Goal: Transaction & Acquisition: Subscribe to service/newsletter

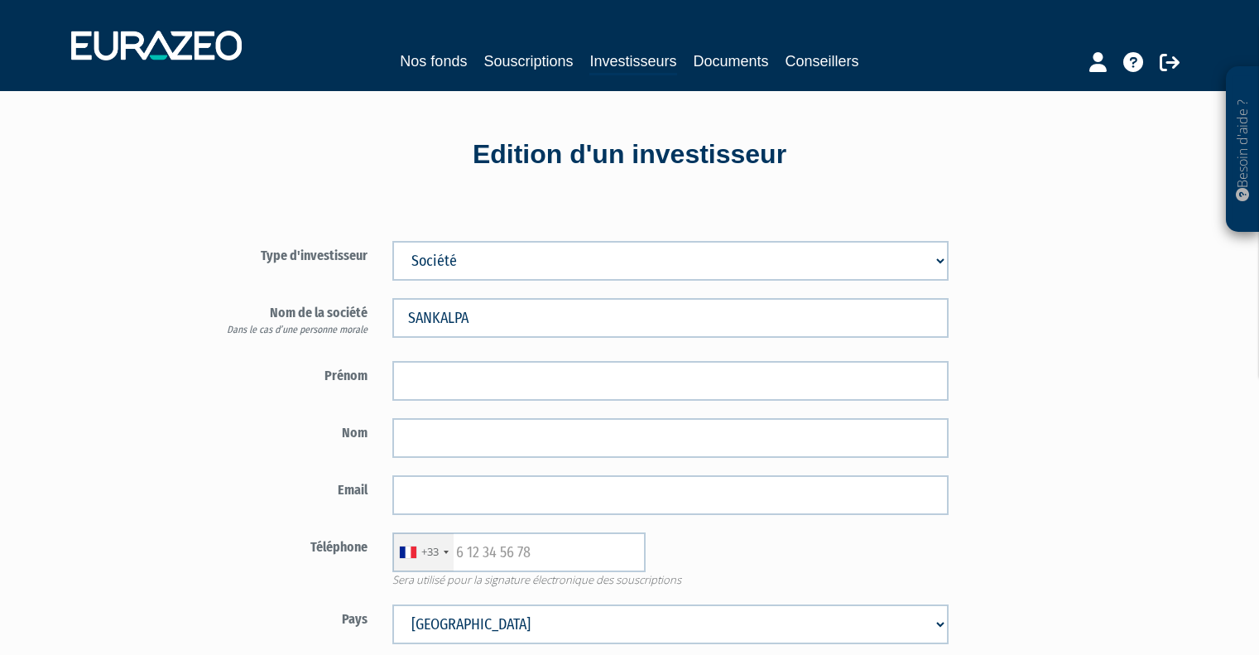
select select "2"
select select "75"
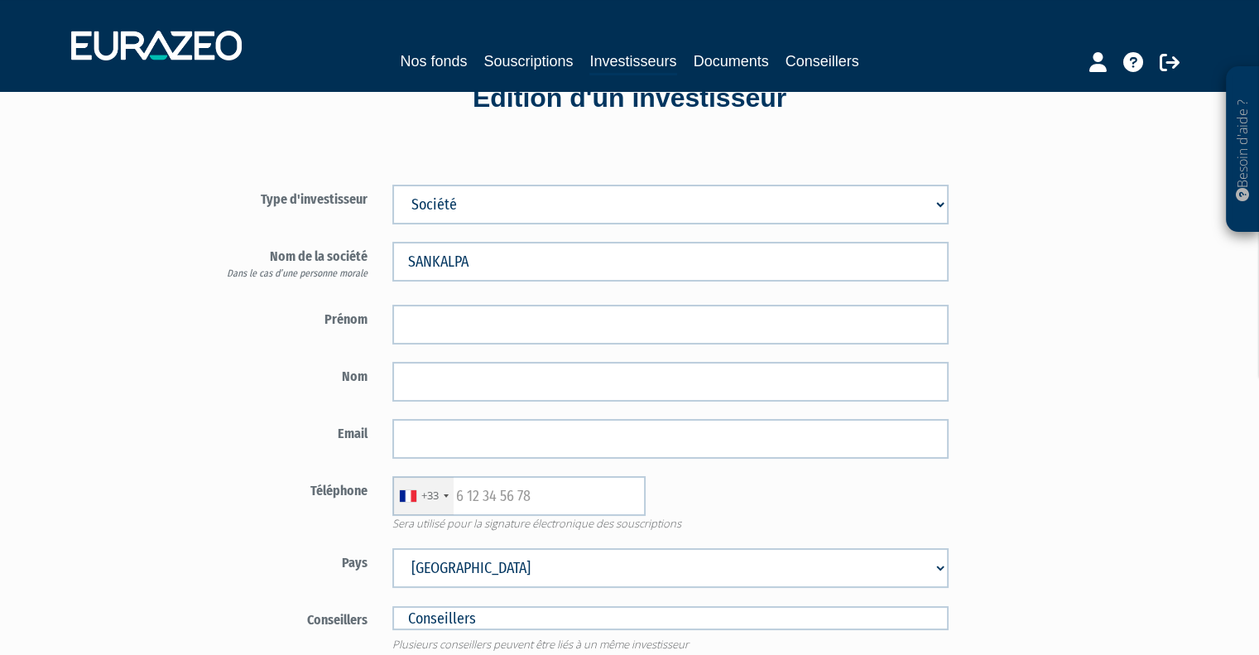
scroll to position [166, 0]
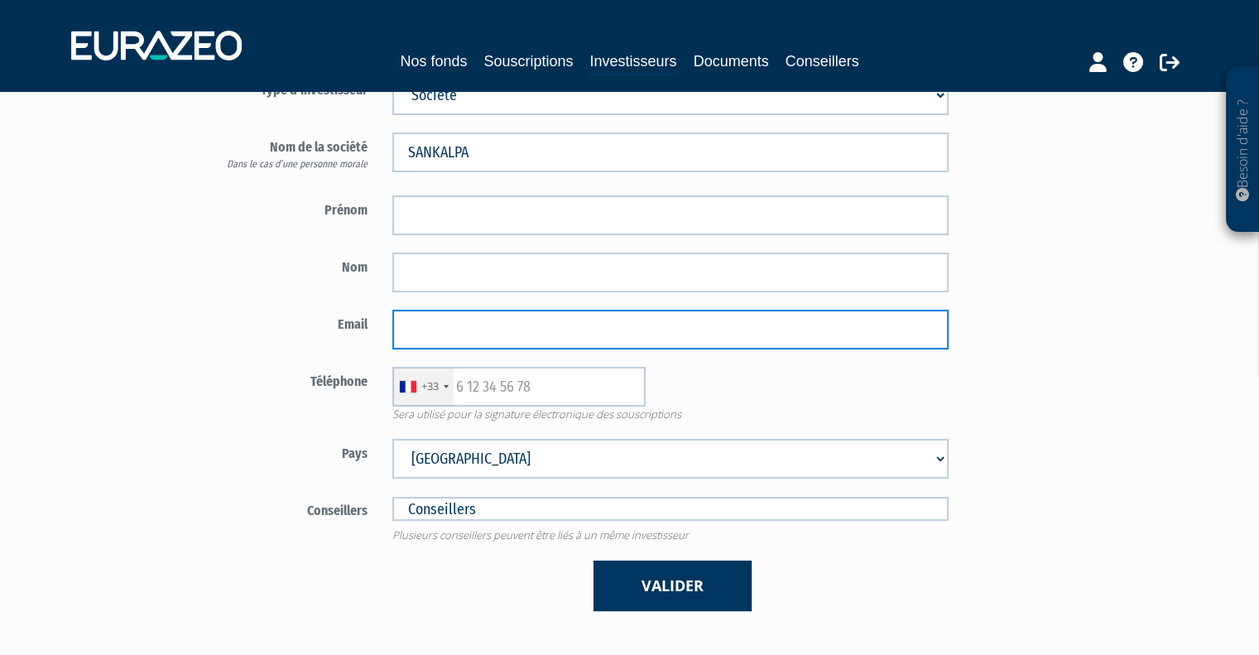
click at [459, 326] on input "email" at bounding box center [670, 330] width 556 height 40
paste input "[EMAIL_ADDRESS][DOMAIN_NAME]"
type input "[EMAIL_ADDRESS][DOMAIN_NAME]"
drag, startPoint x: 609, startPoint y: 324, endPoint x: 258, endPoint y: 314, distance: 351.1
click at [272, 314] on div "Email [EMAIL_ADDRESS][DOMAIN_NAME]" at bounding box center [574, 330] width 775 height 40
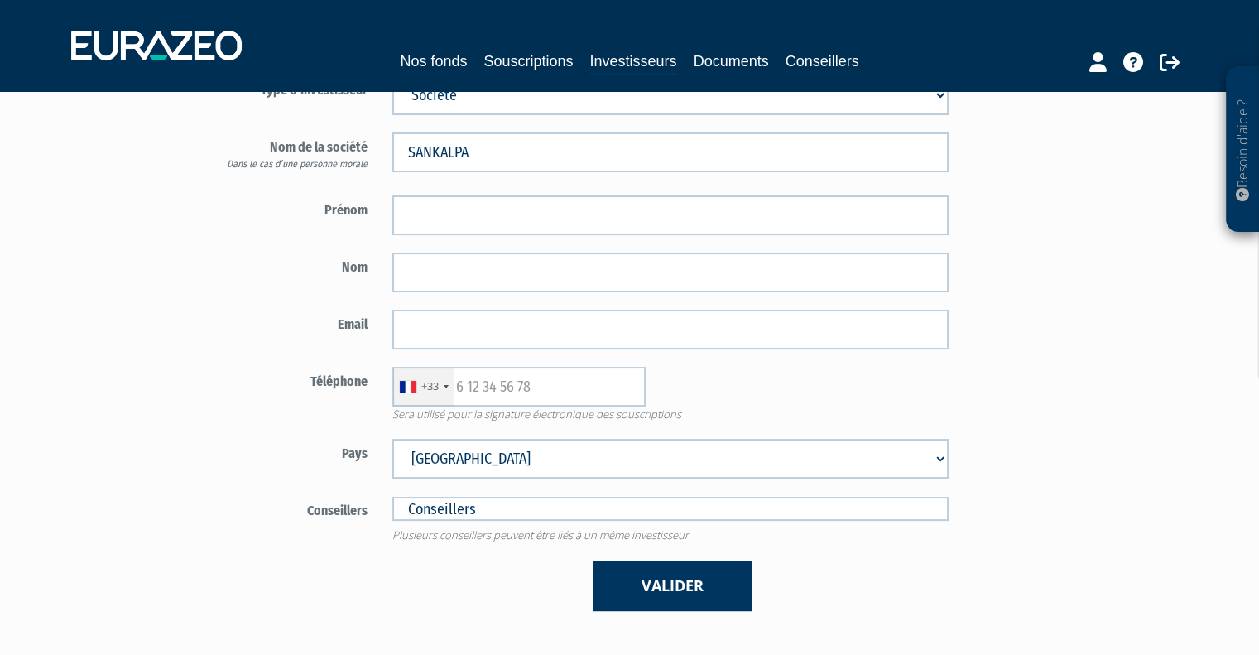
click at [1099, 339] on div "Type d'investisseur Mr [PERSON_NAME] Société SANKALPA Prénom" at bounding box center [671, 334] width 969 height 603
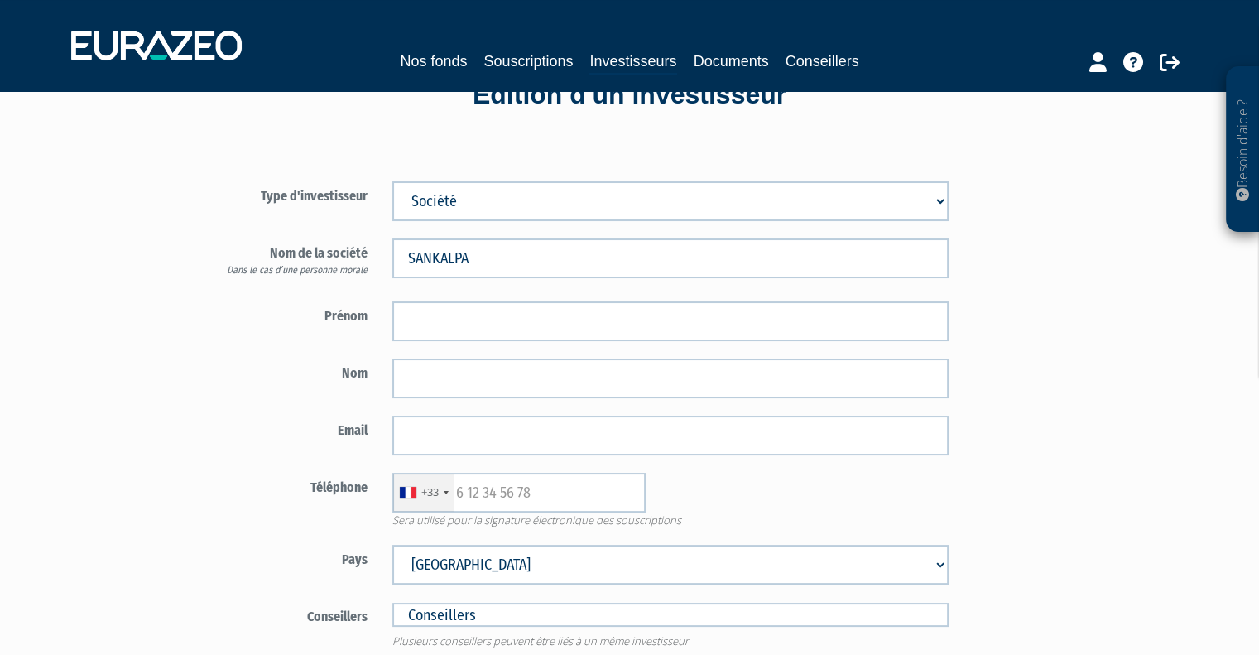
scroll to position [0, 0]
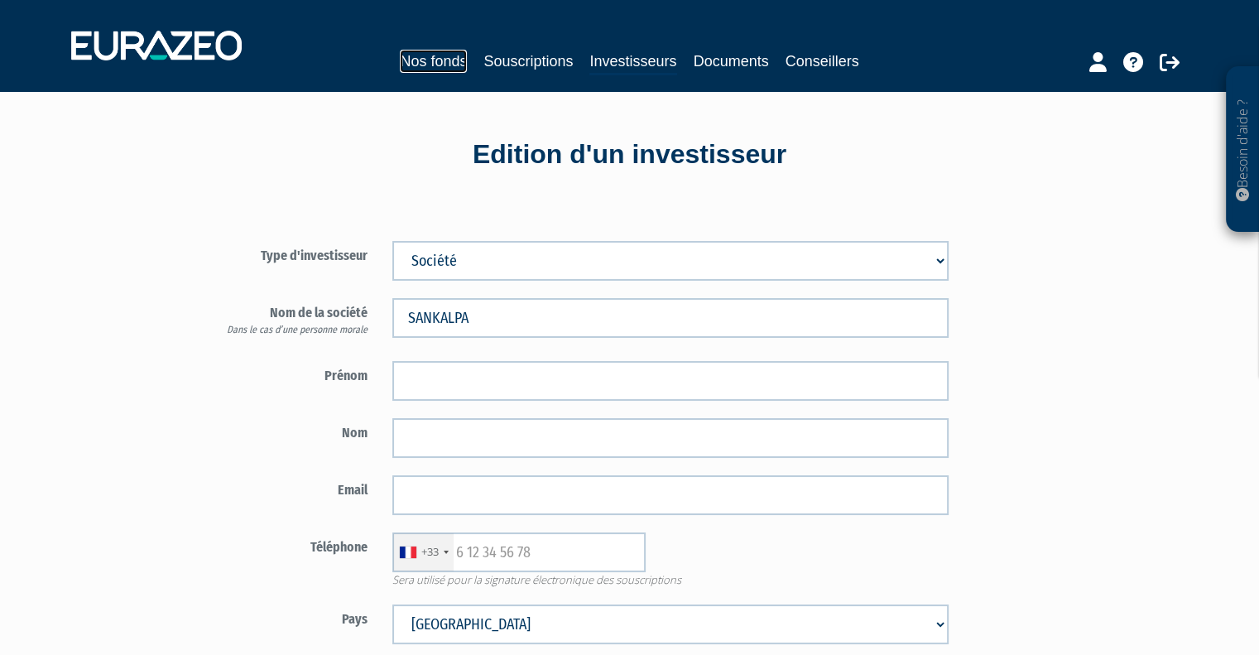
click at [444, 58] on link "Nos fonds" at bounding box center [433, 61] width 67 height 23
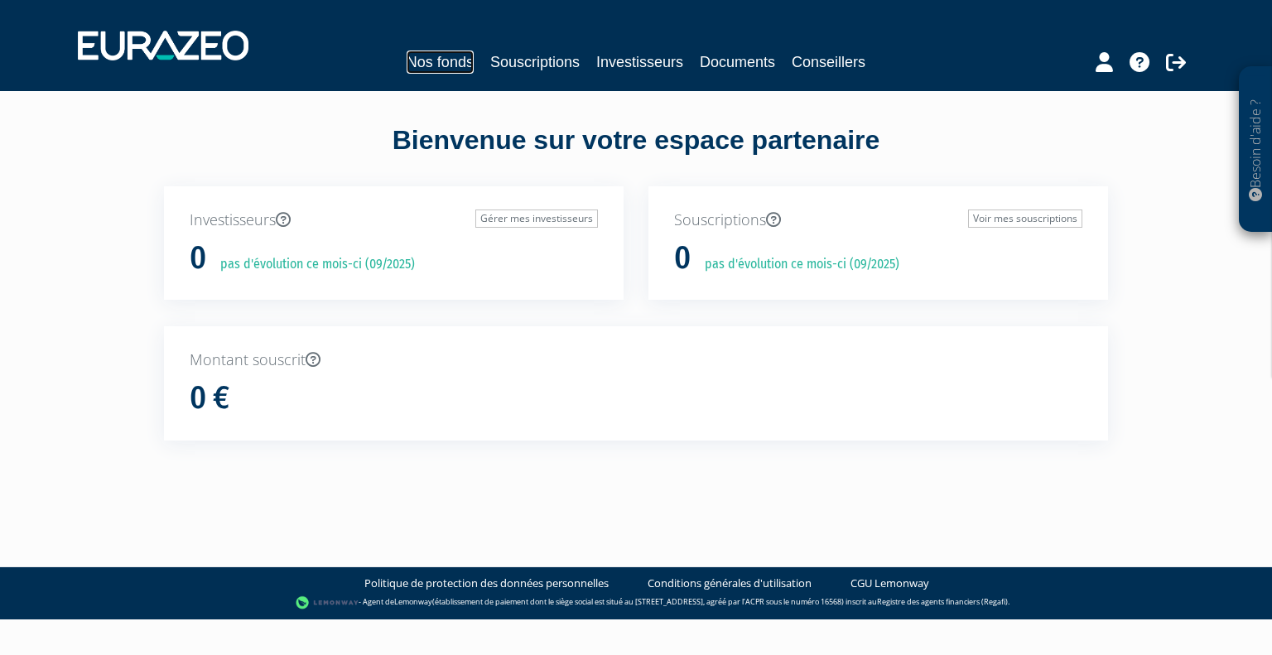
click at [416, 66] on link "Nos fonds" at bounding box center [439, 61] width 67 height 23
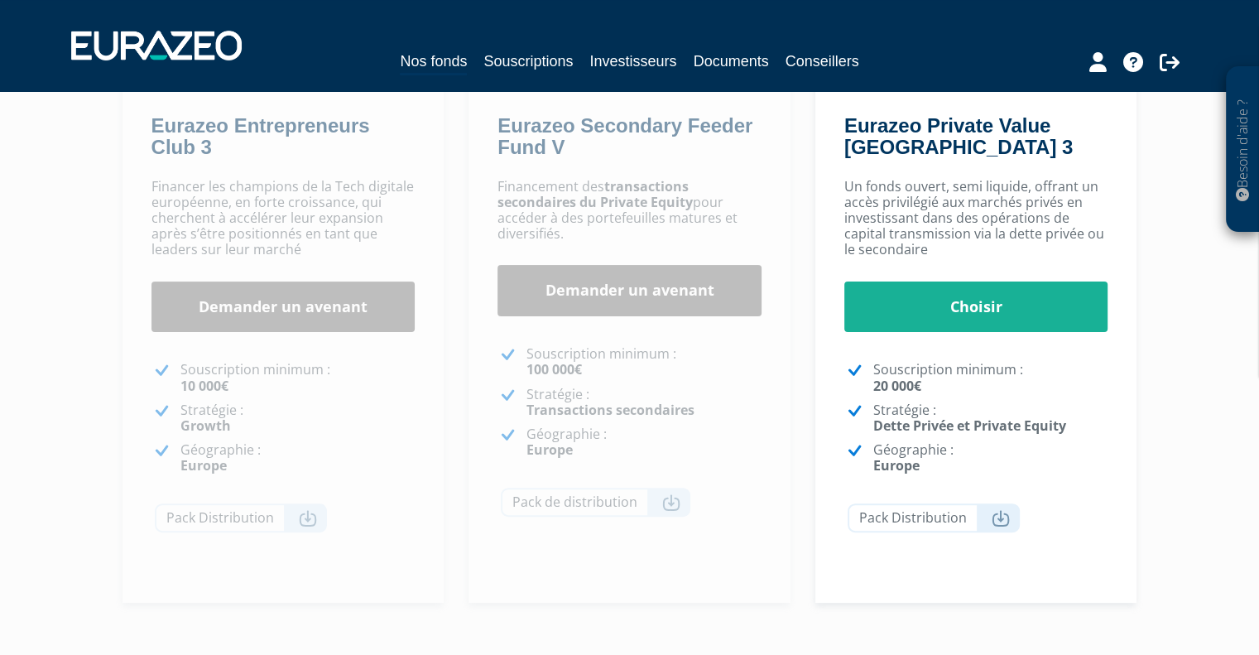
scroll to position [229, 0]
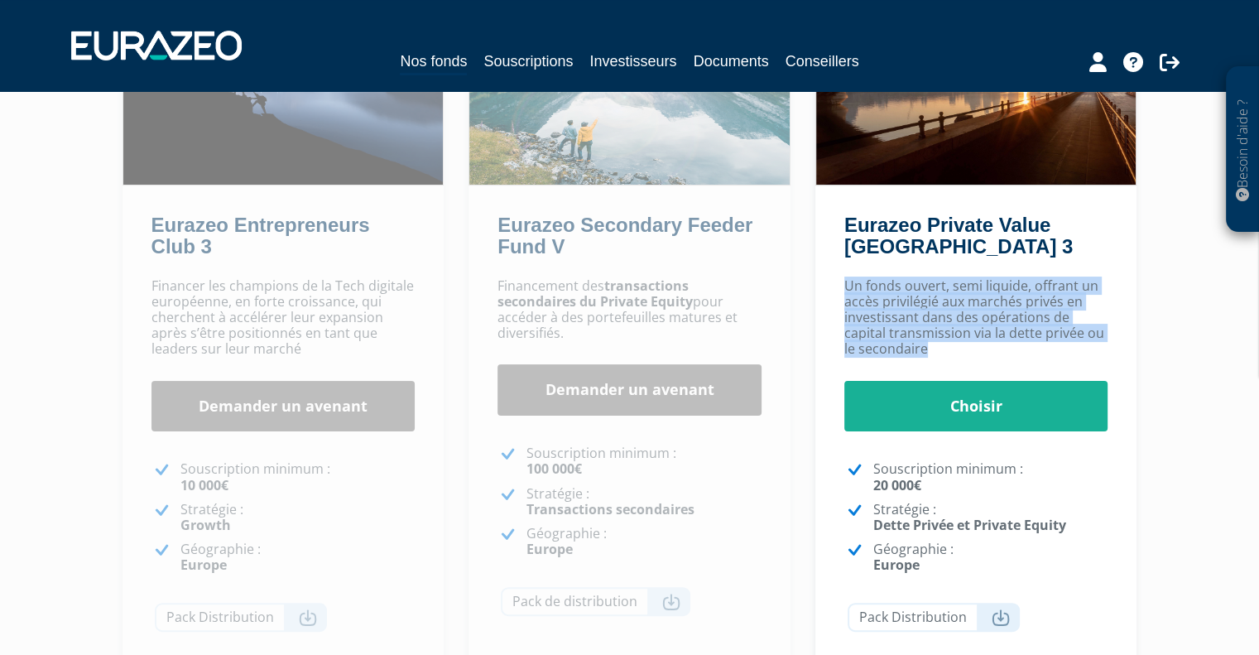
drag, startPoint x: 841, startPoint y: 285, endPoint x: 1053, endPoint y: 351, distance: 222.0
click at [1053, 351] on div "Un fonds ouvert, semi liquide, offrant un accès privilégié aux marchés privés e…" at bounding box center [976, 486] width 322 height 433
click at [1053, 351] on p "Un fonds ouvert, semi liquide, offrant un accès privilégié aux marchés privés e…" at bounding box center [976, 317] width 264 height 79
drag, startPoint x: 1053, startPoint y: 351, endPoint x: 849, endPoint y: 283, distance: 215.5
click at [849, 283] on p "Un fonds ouvert, semi liquide, offrant un accès privilégié aux marchés privés e…" at bounding box center [976, 317] width 264 height 79
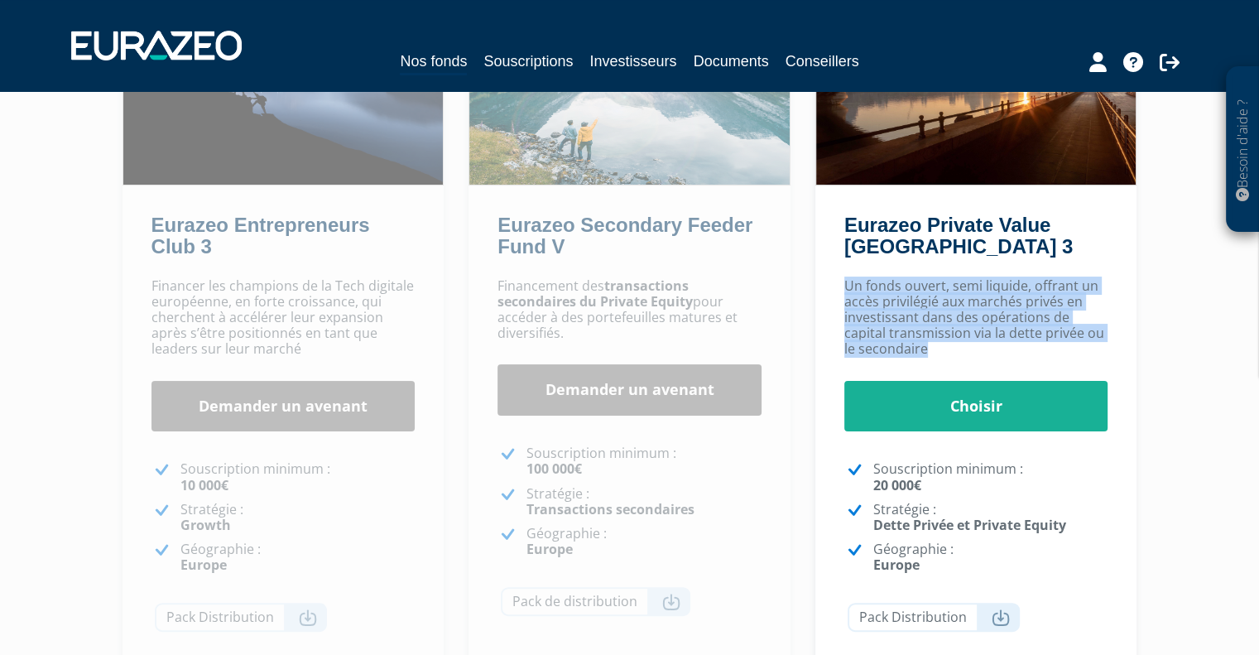
click at [849, 283] on p "Un fonds ouvert, semi liquide, offrant un accès privilégié aux marchés privés e…" at bounding box center [976, 317] width 264 height 79
drag, startPoint x: 849, startPoint y: 283, endPoint x: 1044, endPoint y: 350, distance: 206.6
click at [1044, 350] on p "Un fonds ouvert, semi liquide, offrant un accès privilégié aux marchés privés e…" at bounding box center [976, 317] width 264 height 79
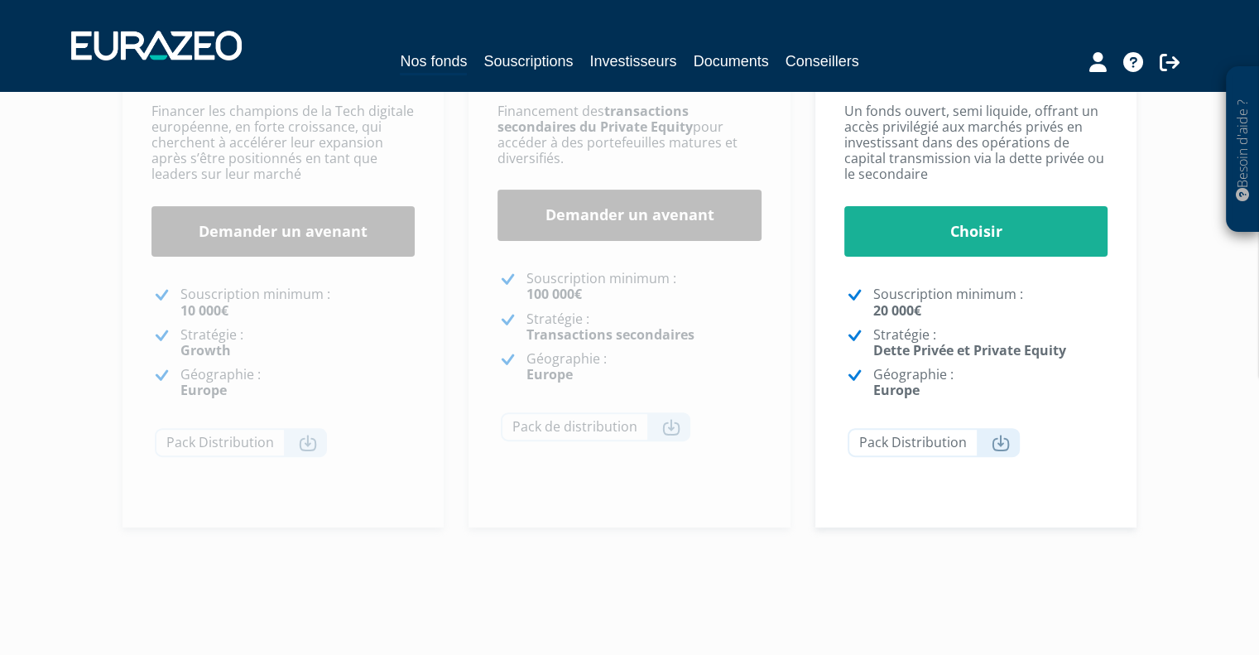
scroll to position [478, 0]
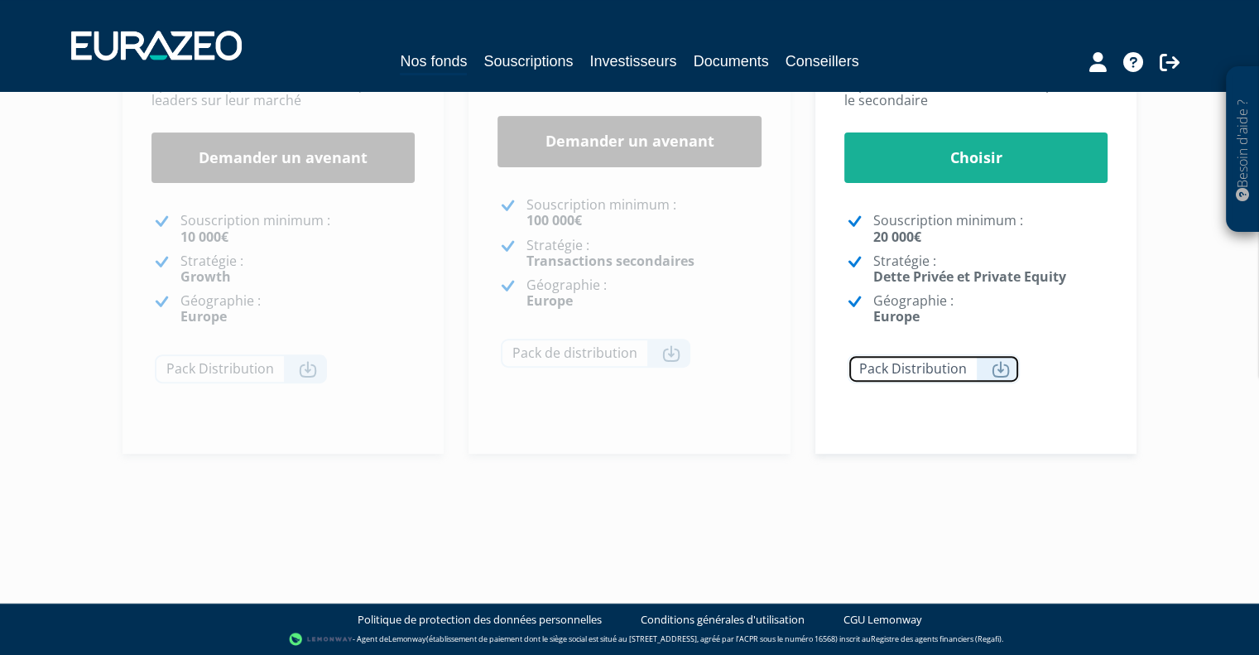
click at [917, 368] on link "Pack Distribution" at bounding box center [934, 368] width 172 height 29
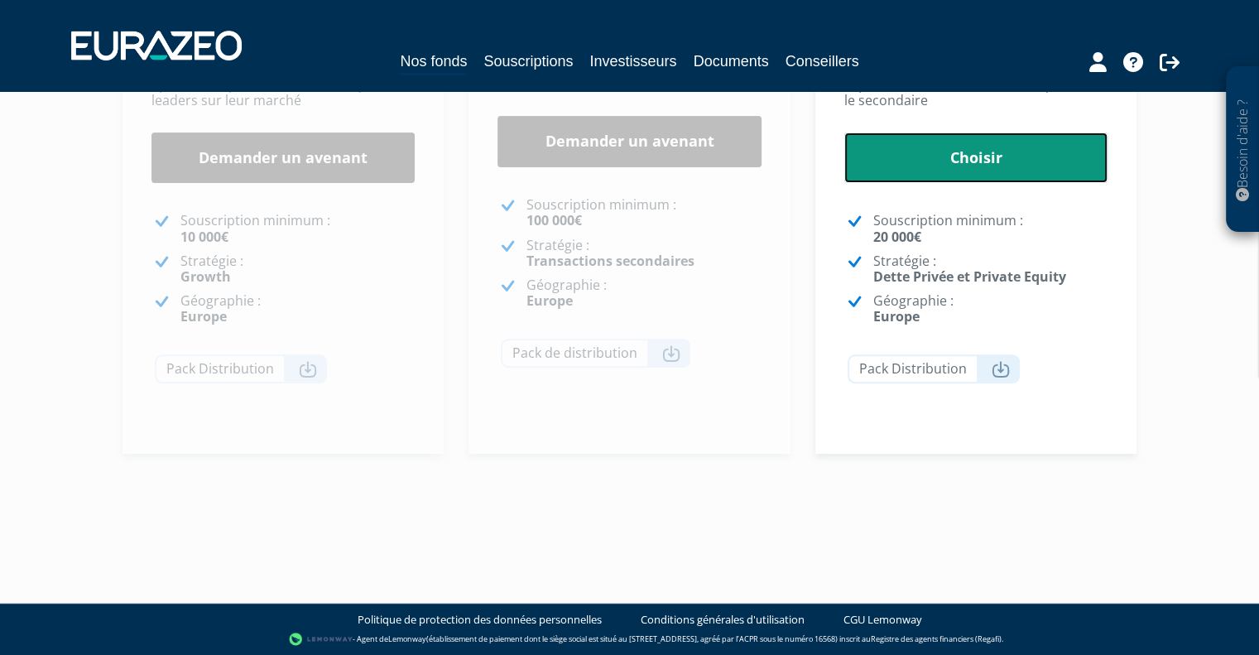
click at [1001, 145] on link "Choisir" at bounding box center [976, 157] width 264 height 51
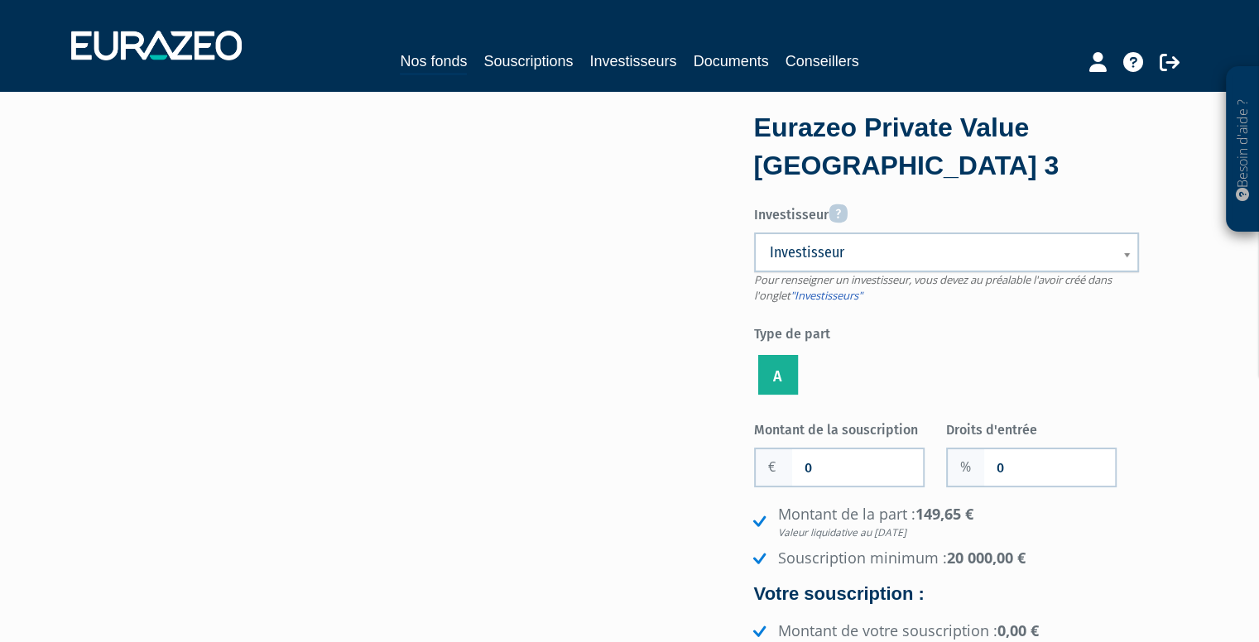
click at [784, 370] on label "A" at bounding box center [778, 375] width 40 height 40
click at [0, 0] on input "A" at bounding box center [0, 0] width 0 height 0
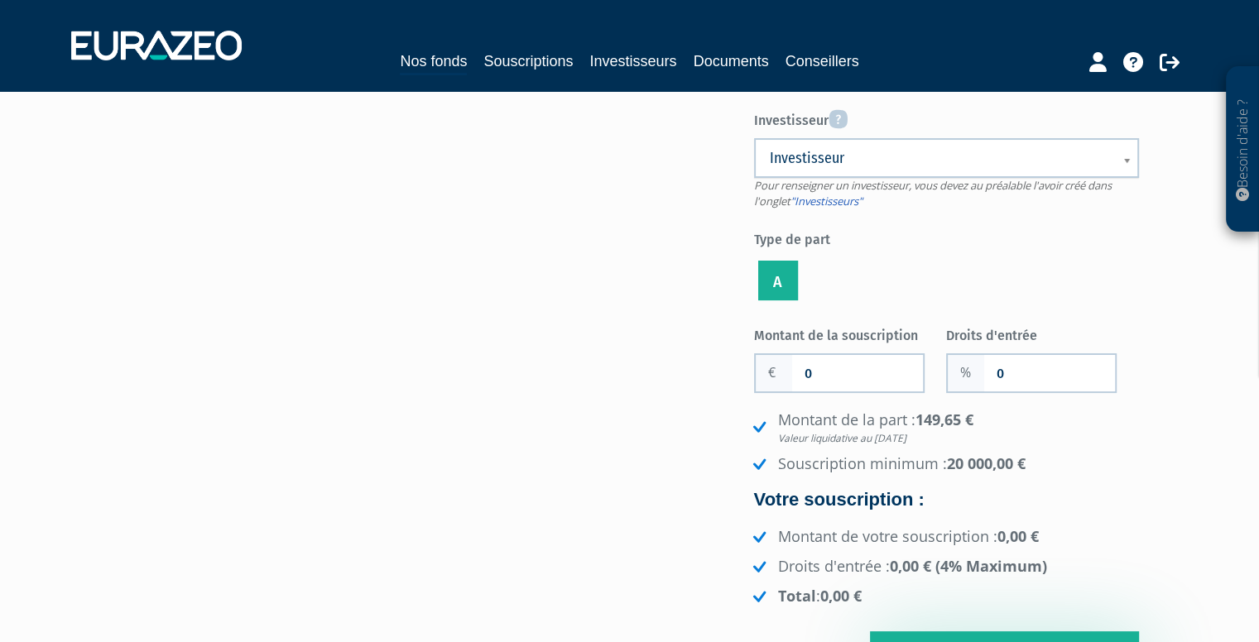
scroll to position [166, 0]
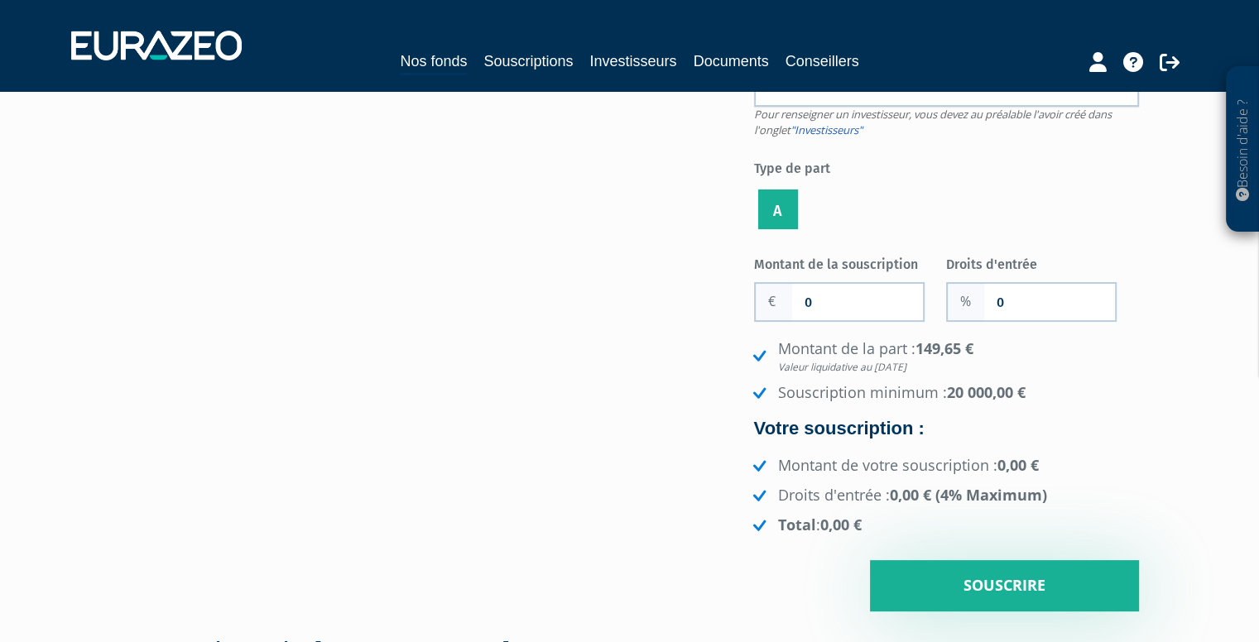
click at [1008, 319] on input "0" at bounding box center [1049, 302] width 131 height 36
drag, startPoint x: 1024, startPoint y: 310, endPoint x: 962, endPoint y: 309, distance: 62.1
click at [966, 310] on div "0" at bounding box center [1031, 302] width 171 height 40
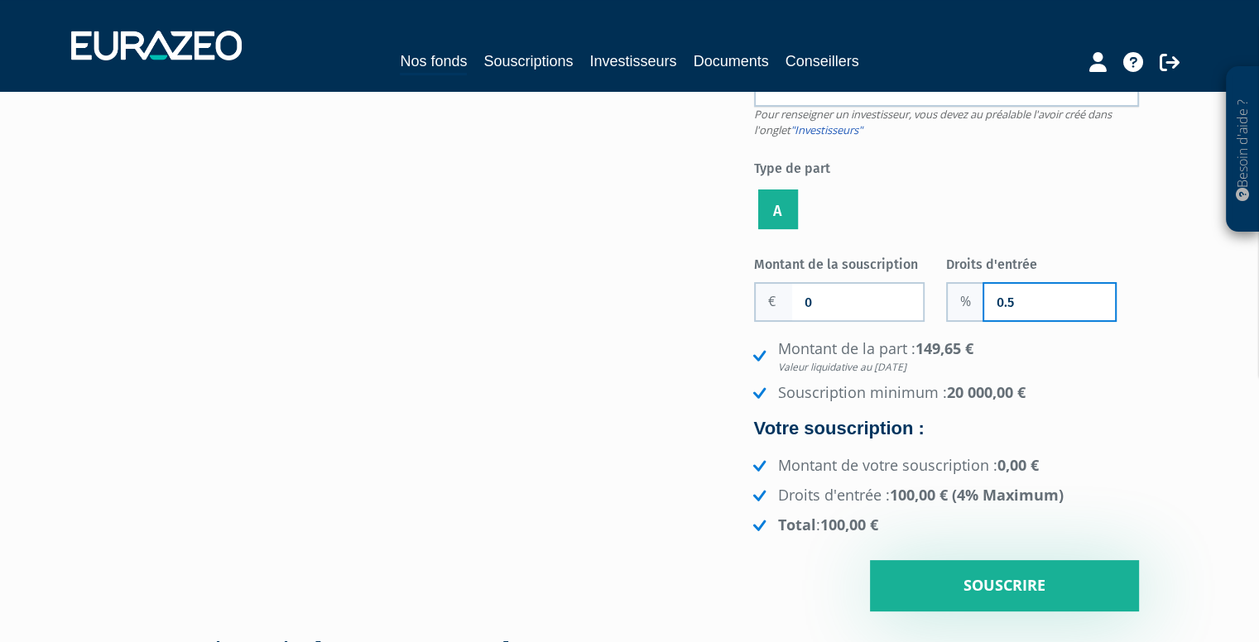
drag, startPoint x: 1027, startPoint y: 300, endPoint x: 937, endPoint y: 300, distance: 90.2
click at [937, 300] on div "Montant de la souscription 0 Nombre de parts 0 Droits d'entrée 0.5 149,65 €" at bounding box center [946, 431] width 385 height 362
type input "0"
click at [849, 301] on input "0" at bounding box center [857, 302] width 131 height 36
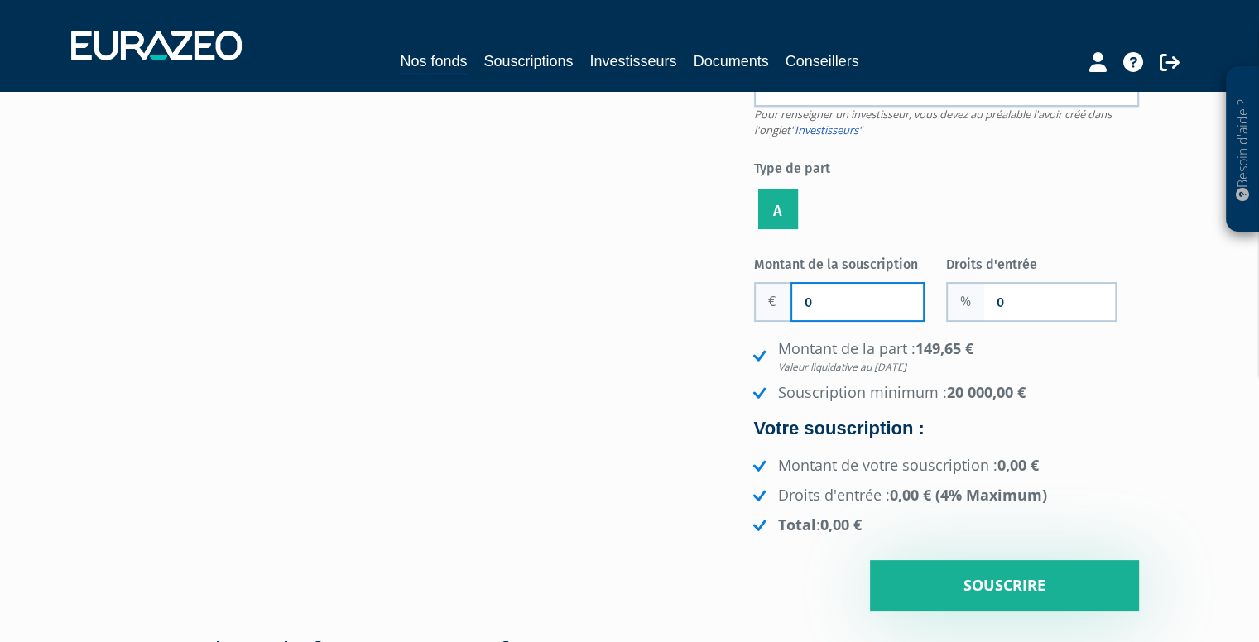
click at [785, 301] on div "0" at bounding box center [839, 302] width 171 height 40
type input "100 000"
click at [1134, 397] on li "Souscription minimum : 20 000,00 €" at bounding box center [944, 393] width 390 height 22
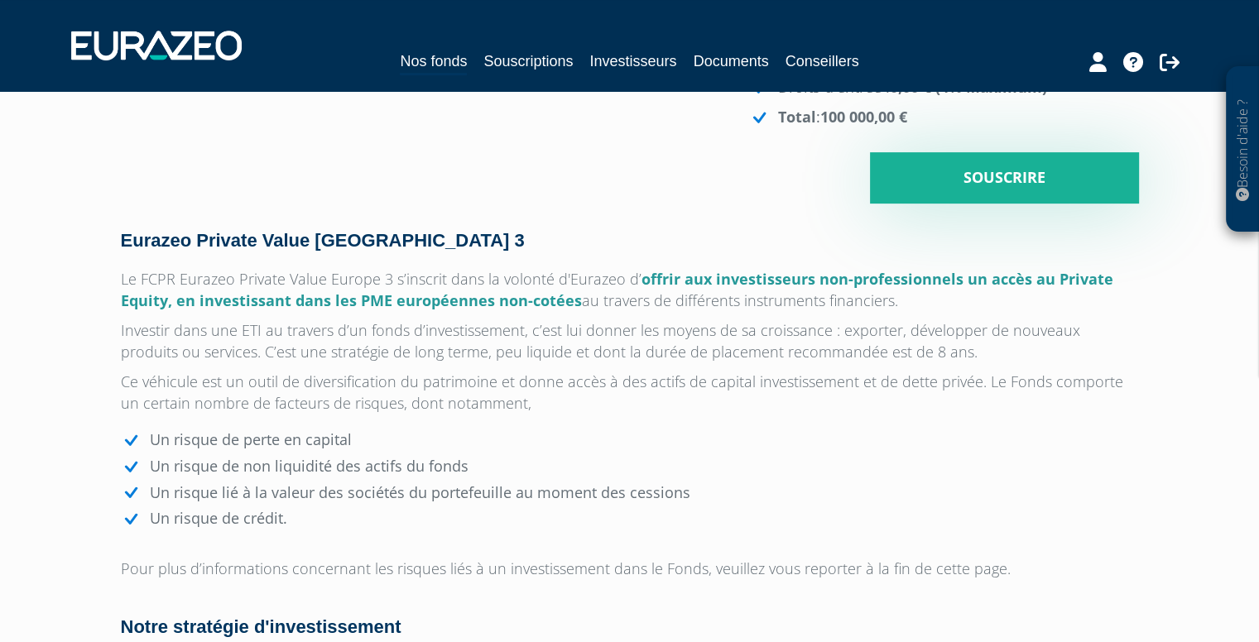
scroll to position [579, 0]
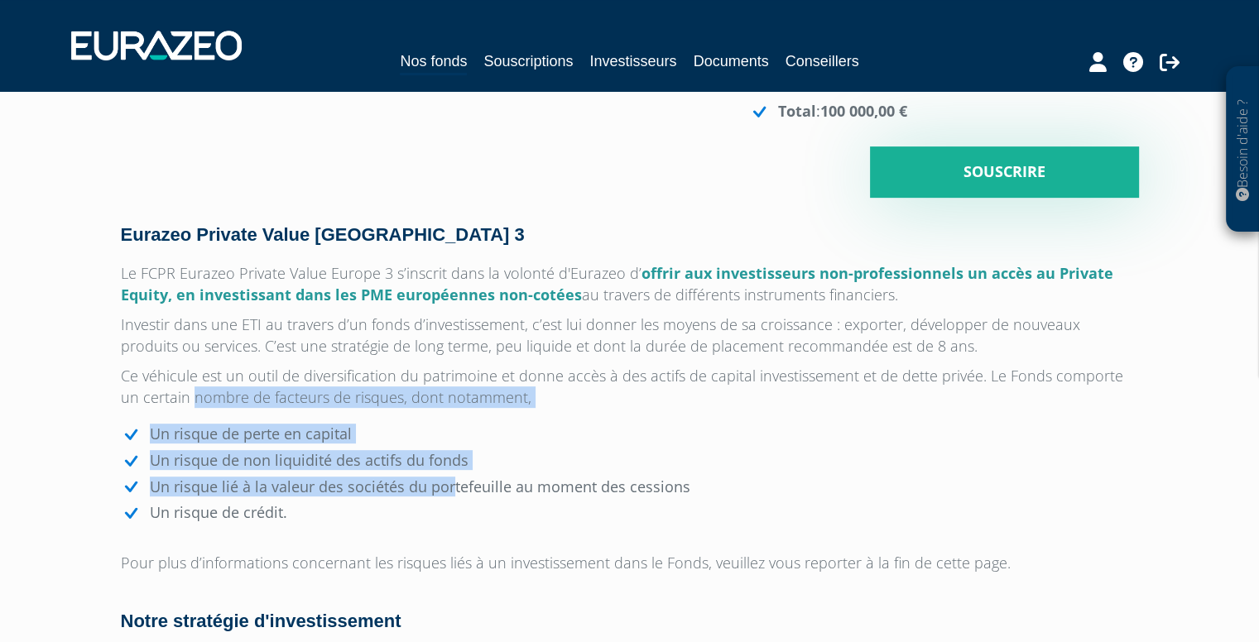
drag, startPoint x: 173, startPoint y: 400, endPoint x: 466, endPoint y: 496, distance: 308.4
click at [466, 496] on li "Un risque lié à la valeur des sociétés du portefeuille au moment des cessions" at bounding box center [630, 487] width 1018 height 18
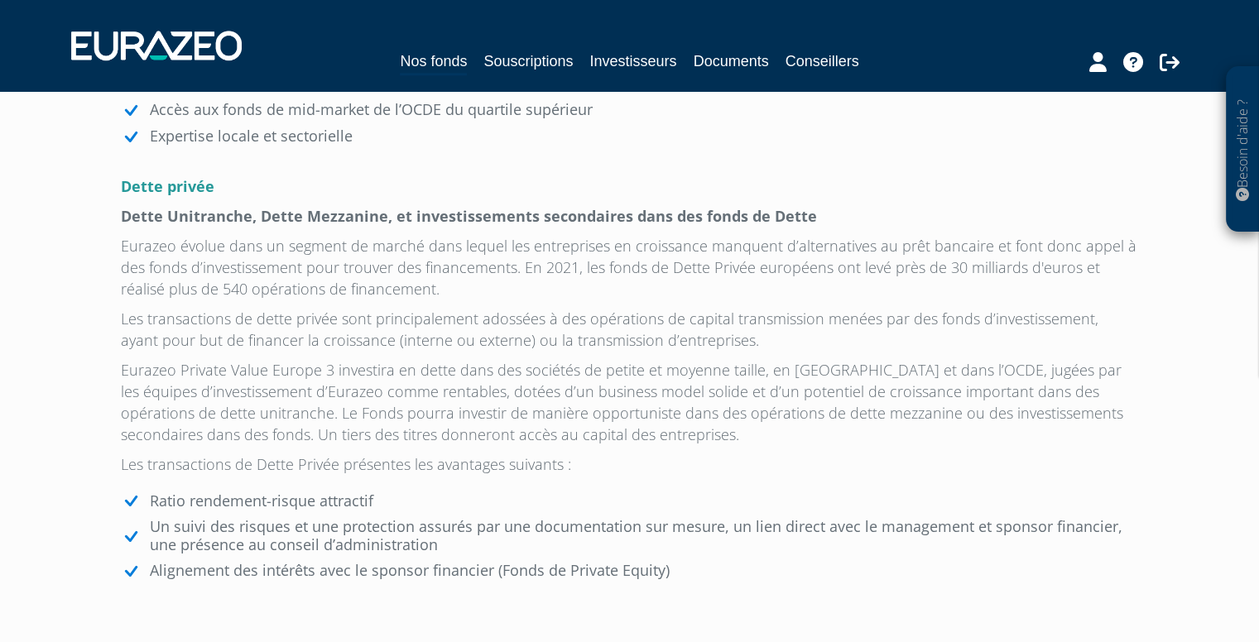
scroll to position [1821, 0]
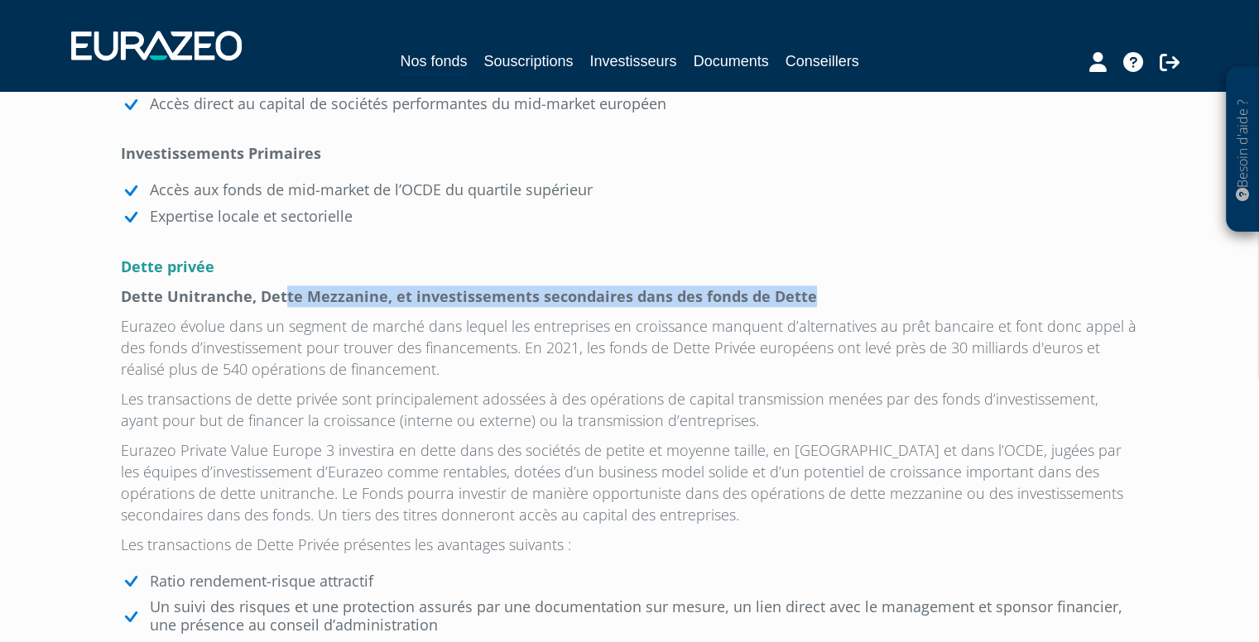
drag, startPoint x: 286, startPoint y: 304, endPoint x: 854, endPoint y: 298, distance: 568.8
click at [854, 298] on p "Dette Unitranche, Dette Mezzanine, et investissements secondaires dans des fond…" at bounding box center [630, 297] width 1018 height 22
drag, startPoint x: 854, startPoint y: 298, endPoint x: 868, endPoint y: 295, distance: 14.5
click at [854, 297] on p "Dette Unitranche, Dette Mezzanine, et investissements secondaires dans des fond…" at bounding box center [630, 297] width 1018 height 22
click at [288, 300] on strong "Dette Unitranche, Dette Mezzanine, et investissements secondaires dans des fond…" at bounding box center [469, 296] width 696 height 20
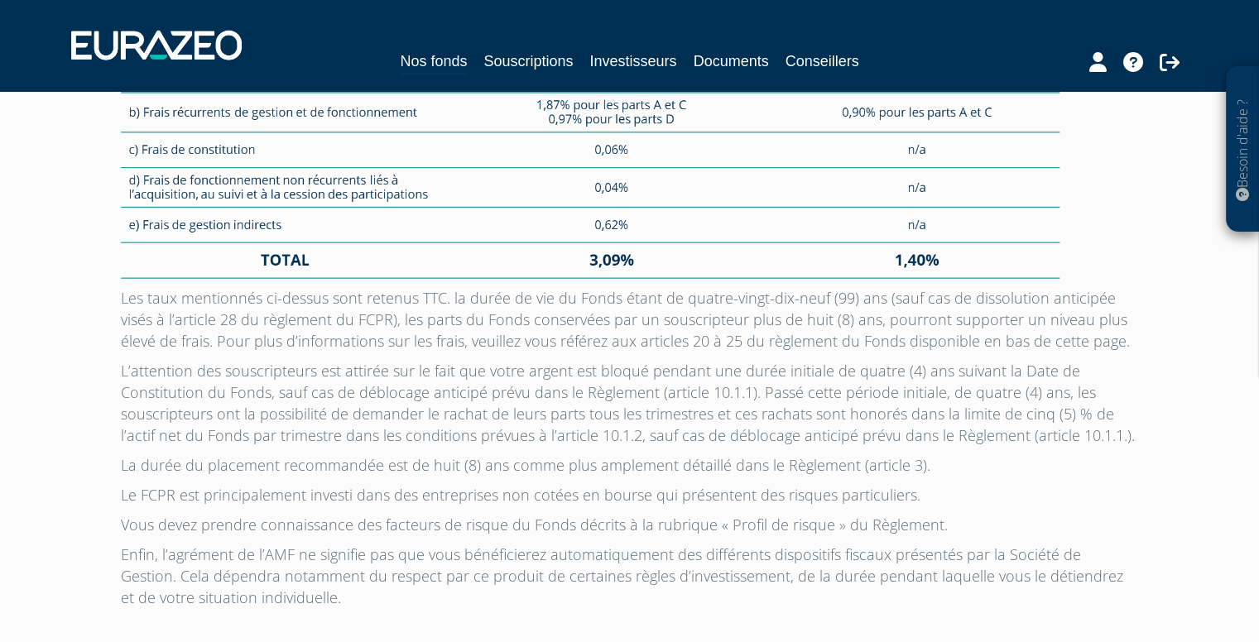
scroll to position [4636, 0]
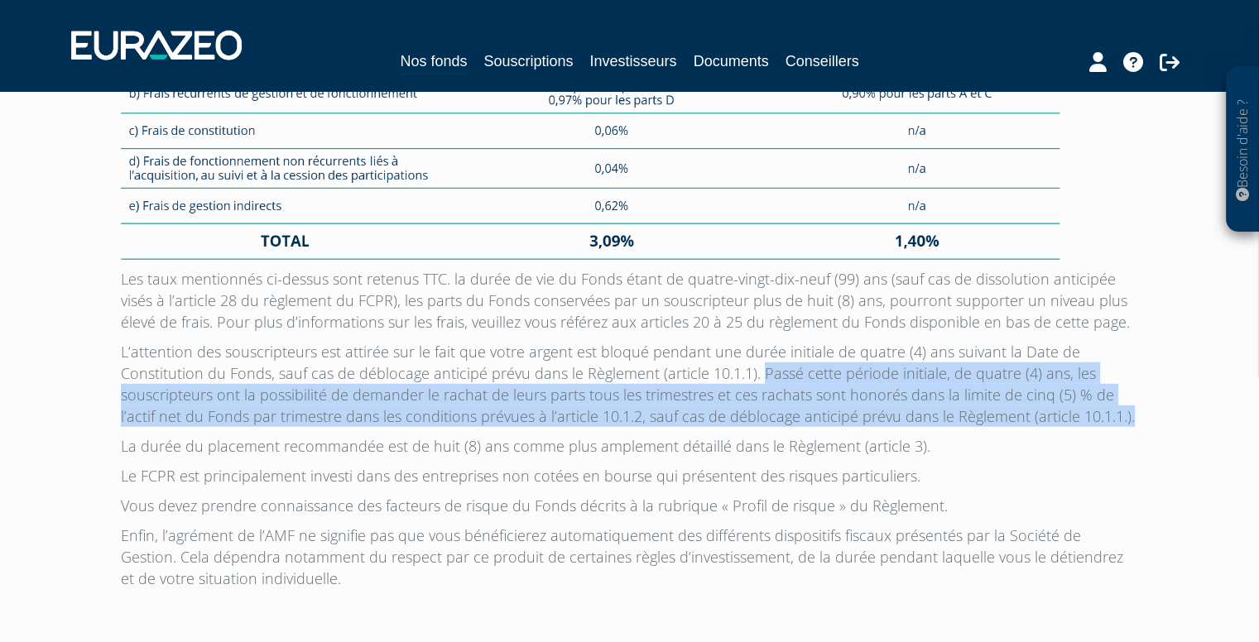
drag, startPoint x: 755, startPoint y: 370, endPoint x: 1142, endPoint y: 417, distance: 390.3
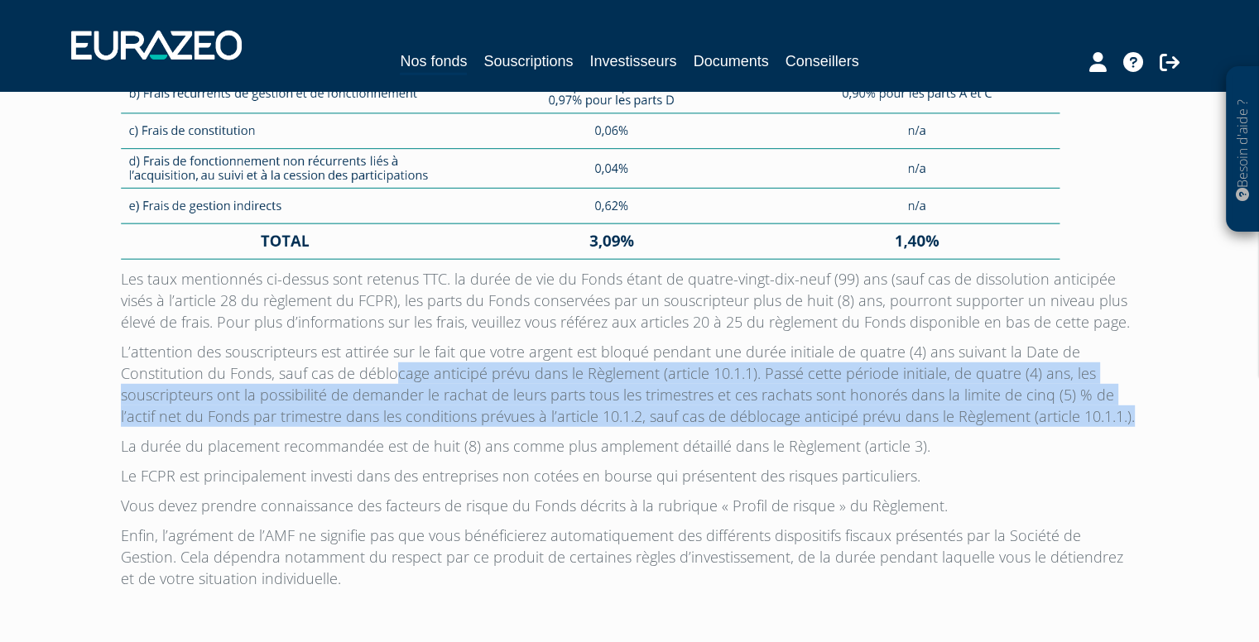
drag, startPoint x: 1109, startPoint y: 416, endPoint x: 350, endPoint y: 377, distance: 760.2
click at [350, 377] on p "L’attention des souscripteurs est attirée sur le fait que votre argent est bloq…" at bounding box center [630, 384] width 1018 height 86
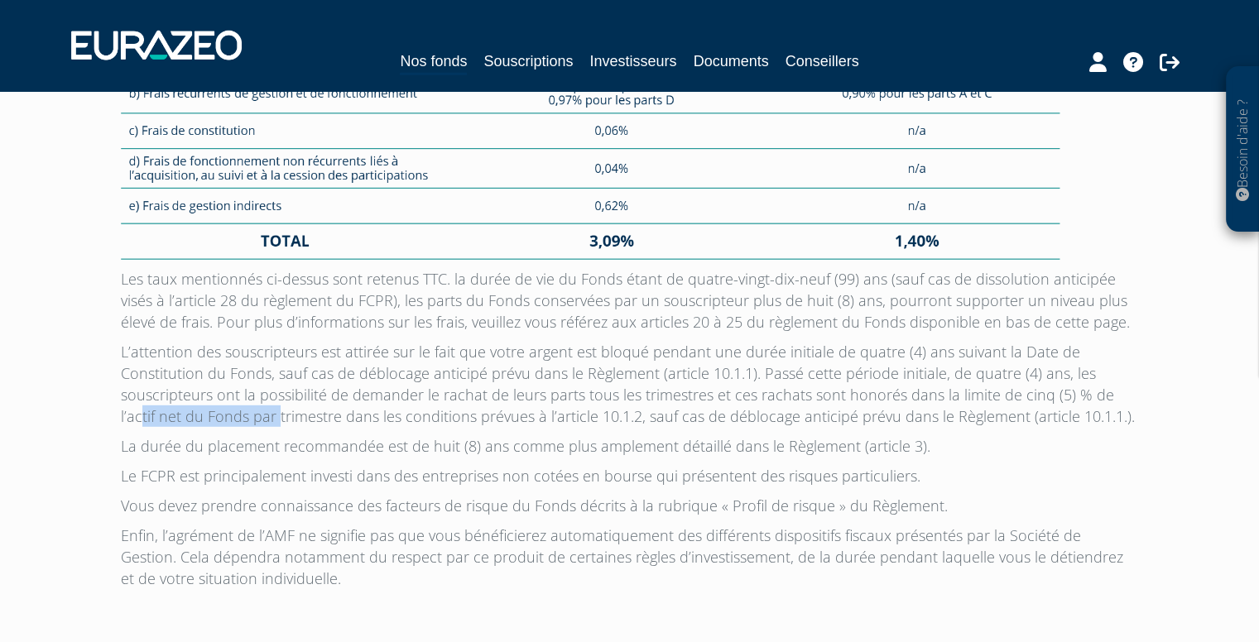
drag, startPoint x: 238, startPoint y: 411, endPoint x: 1119, endPoint y: 397, distance: 881.8
click at [1119, 397] on p "L’attention des souscripteurs est attirée sur le fait que votre argent est bloq…" at bounding box center [630, 384] width 1018 height 86
click at [1115, 412] on p "L’attention des souscripteurs est attirée sur le fait que votre argent est bloq…" at bounding box center [630, 384] width 1018 height 86
